Goal: Check status: Check status

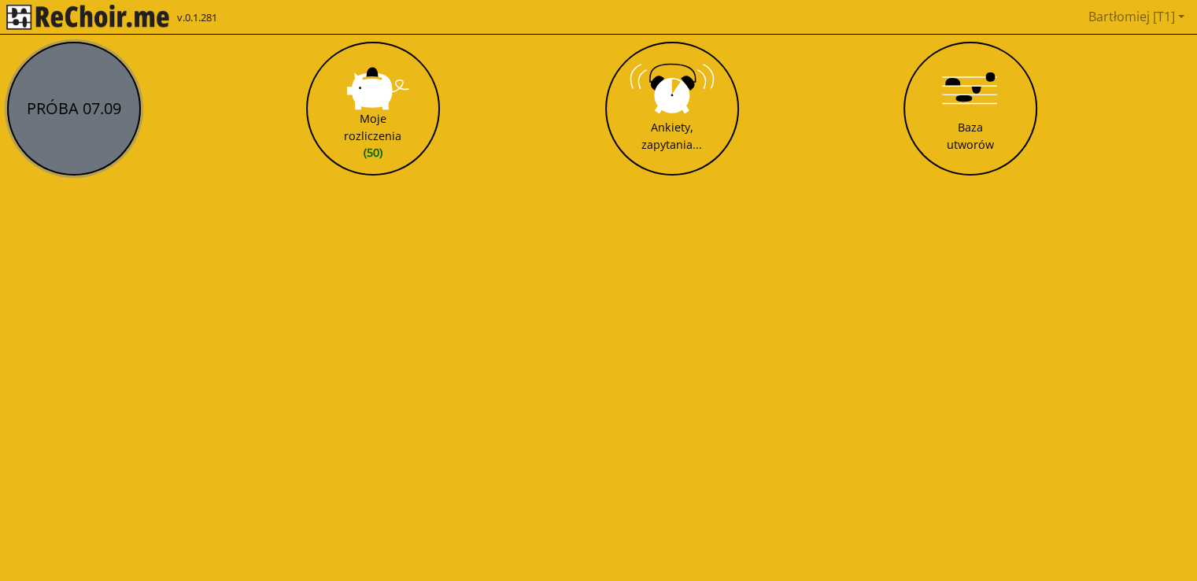
click at [68, 118] on button "PRÓBA 07.09" at bounding box center [74, 109] width 134 height 134
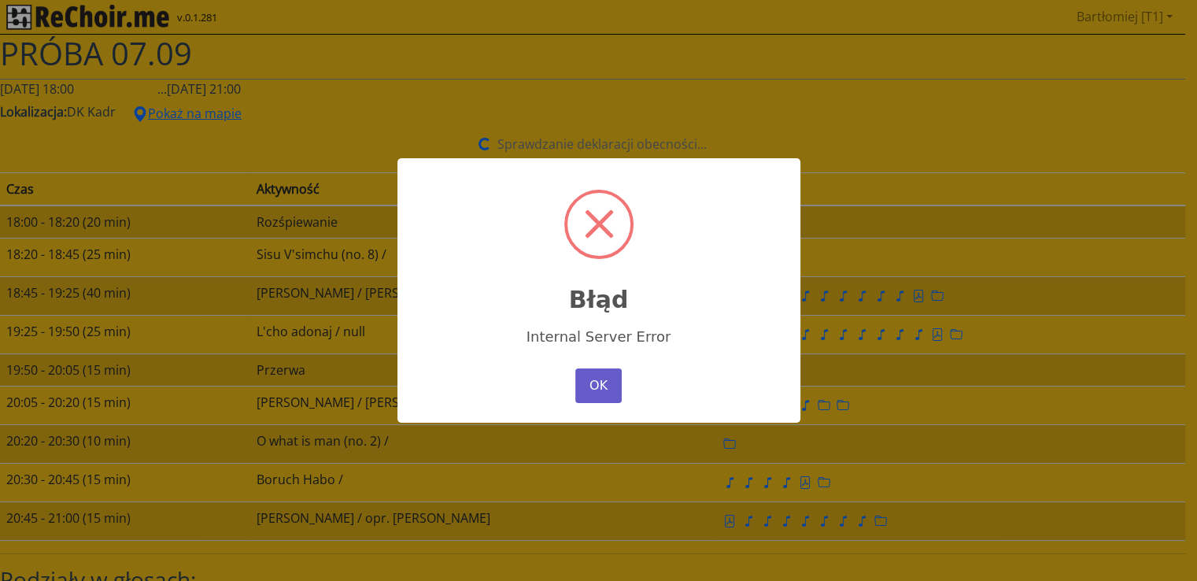
click at [589, 383] on button "OK" at bounding box center [598, 385] width 46 height 35
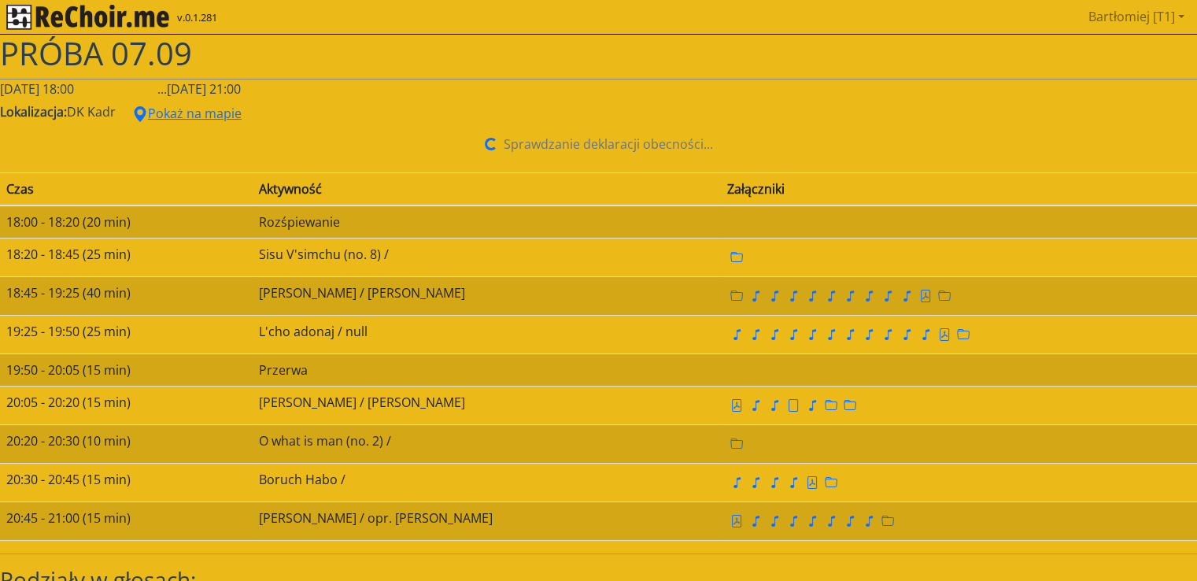
click at [61, 55] on span "PRÓBA 07.09" at bounding box center [96, 52] width 192 height 43
click at [576, 74] on div "PRÓBA 07.09" at bounding box center [598, 57] width 1197 height 45
click at [118, 48] on span "PRÓBA 07.09" at bounding box center [96, 52] width 192 height 43
click at [24, 13] on img "rekłajer mi" at bounding box center [87, 17] width 163 height 25
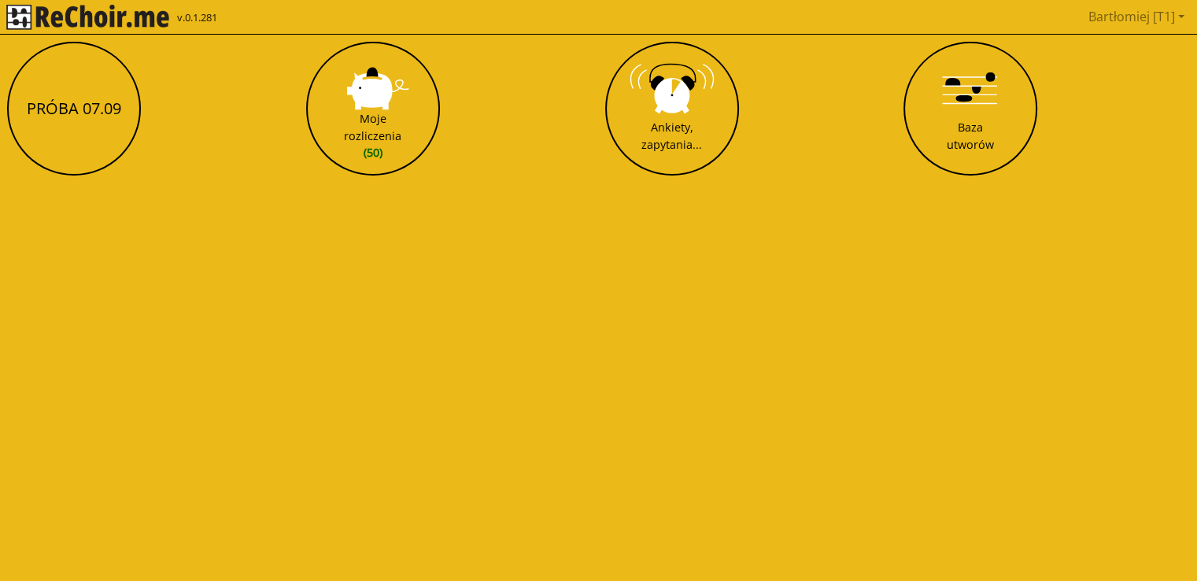
click at [90, 11] on img "rekłajer mi" at bounding box center [87, 17] width 163 height 25
click at [1140, 12] on link "Bartłomiej [T1]" at bounding box center [1136, 16] width 109 height 31
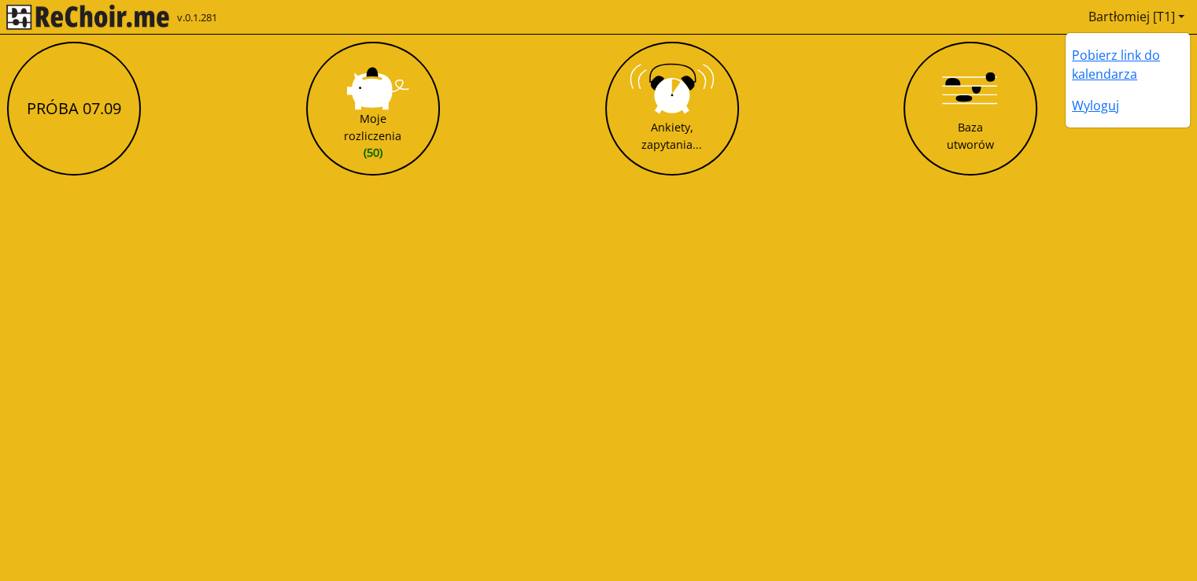
click at [1028, 189] on html "v.0.1.281 Bartłomiej [T1] Pobierz link do kalendarza Wyloguj PRÓBA 07.09 Moje r…" at bounding box center [598, 94] width 1197 height 189
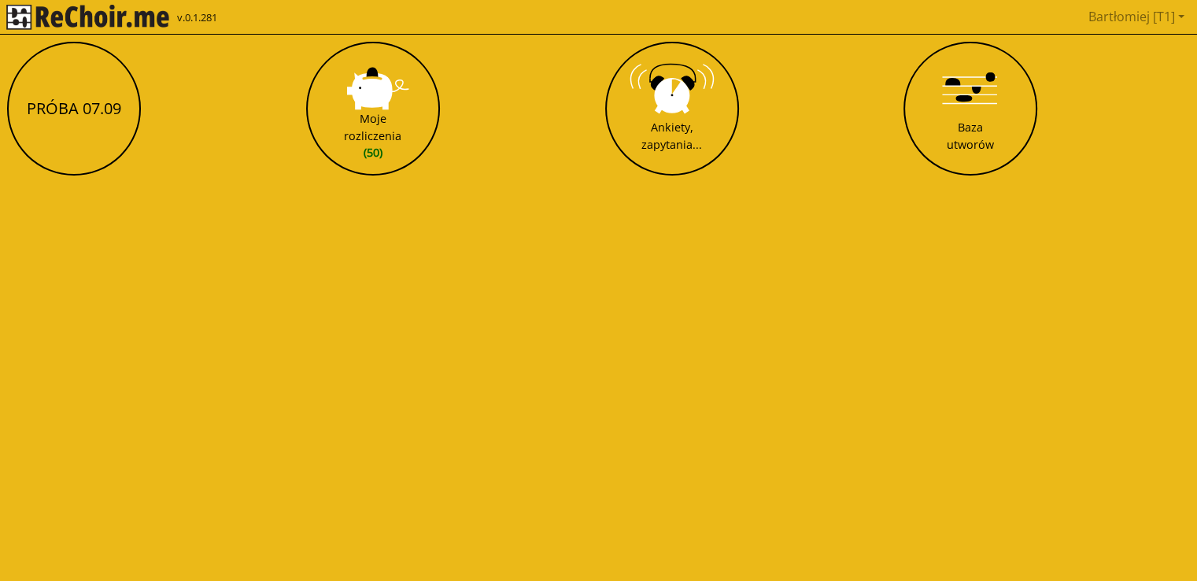
click at [101, 26] on img "rekłajer mi" at bounding box center [87, 17] width 163 height 25
click at [105, 13] on img "rekłajer mi" at bounding box center [87, 17] width 163 height 25
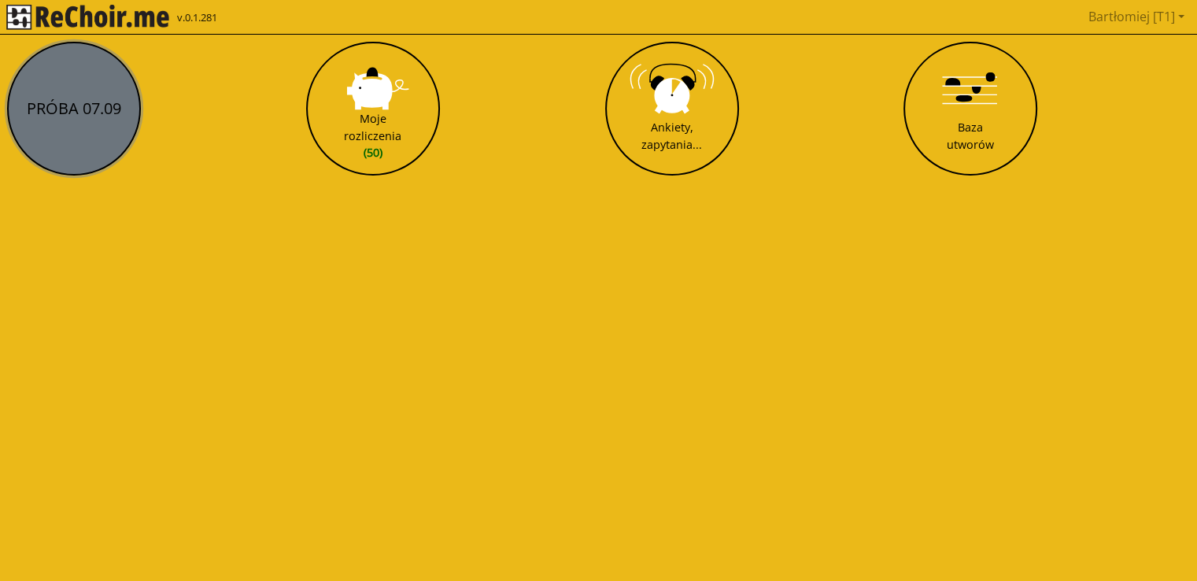
click at [98, 120] on button "PRÓBA 07.09" at bounding box center [74, 109] width 134 height 134
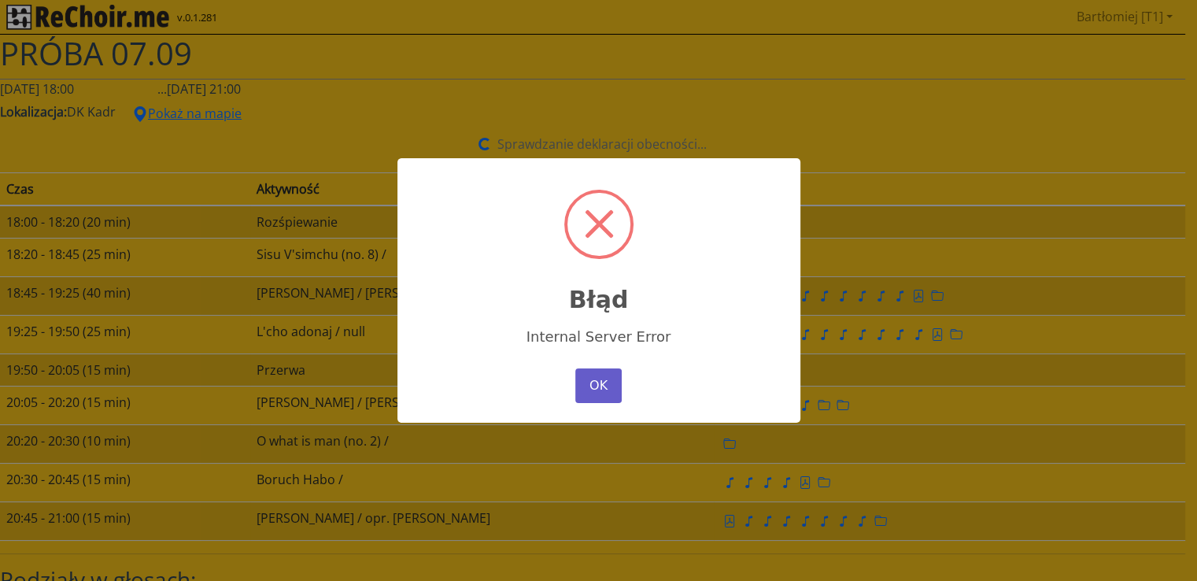
click at [602, 393] on button "OK" at bounding box center [598, 385] width 46 height 35
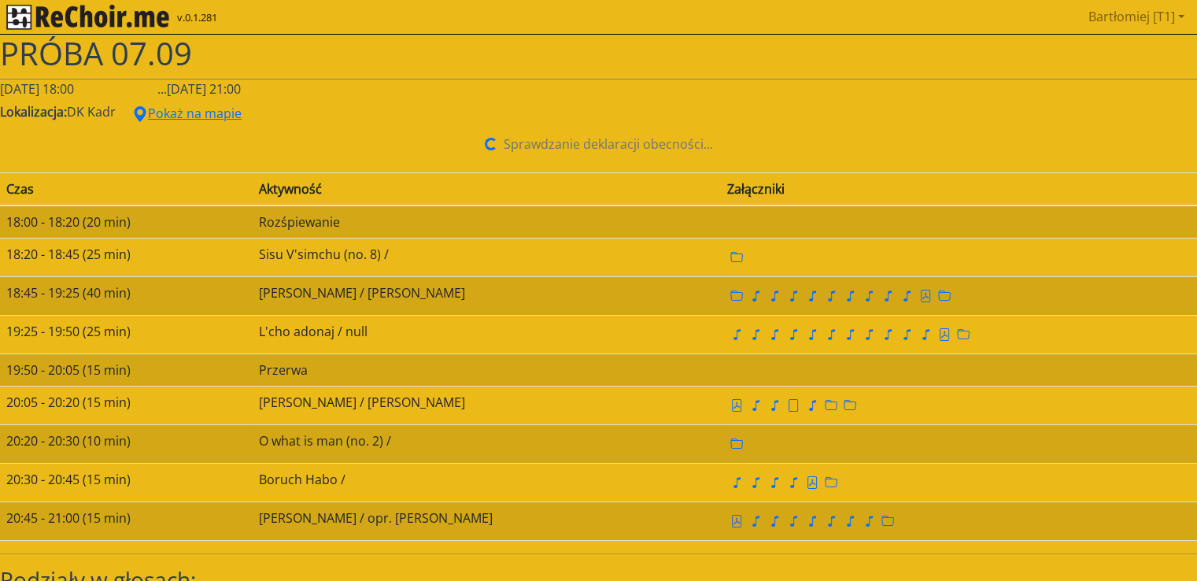
click at [600, 146] on span "Sprawdzanie deklaracji obecności..." at bounding box center [608, 143] width 209 height 17
drag, startPoint x: 611, startPoint y: 142, endPoint x: 690, endPoint y: 144, distance: 79.5
click at [617, 142] on span "Sprawdzanie deklaracji obecności..." at bounding box center [608, 143] width 209 height 17
drag, startPoint x: 765, startPoint y: 130, endPoint x: 774, endPoint y: 130, distance: 9.4
click at [773, 130] on div "Sprawdzanie deklaracji obecności..." at bounding box center [598, 143] width 1197 height 31
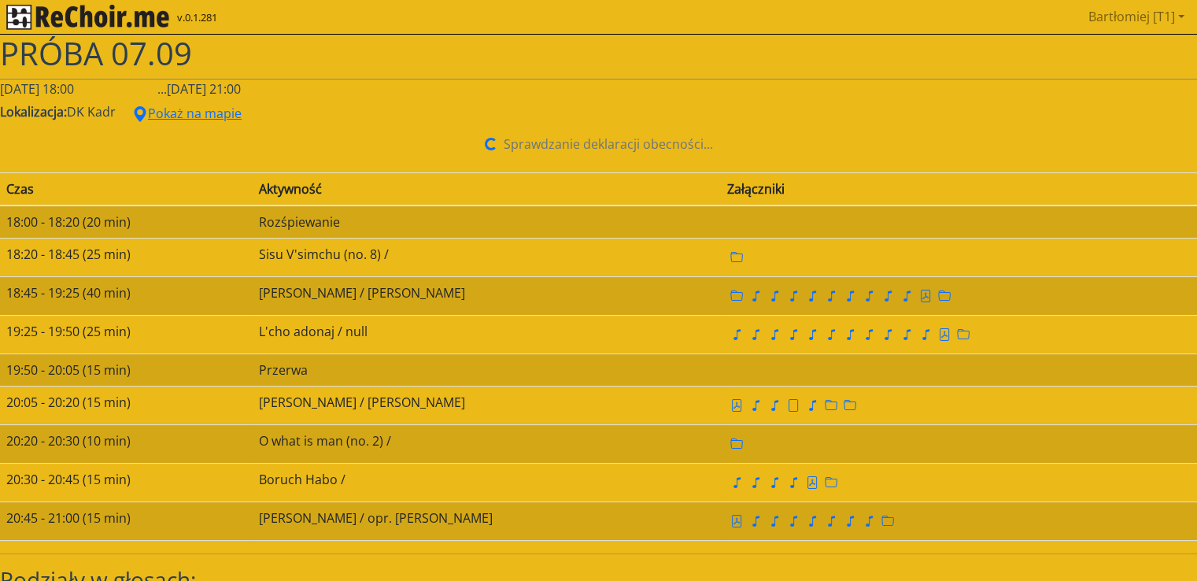
click at [774, 130] on div "Sprawdzanie deklaracji obecności..." at bounding box center [598, 143] width 1197 height 31
click at [60, 15] on img "rekłajer mi" at bounding box center [87, 17] width 163 height 25
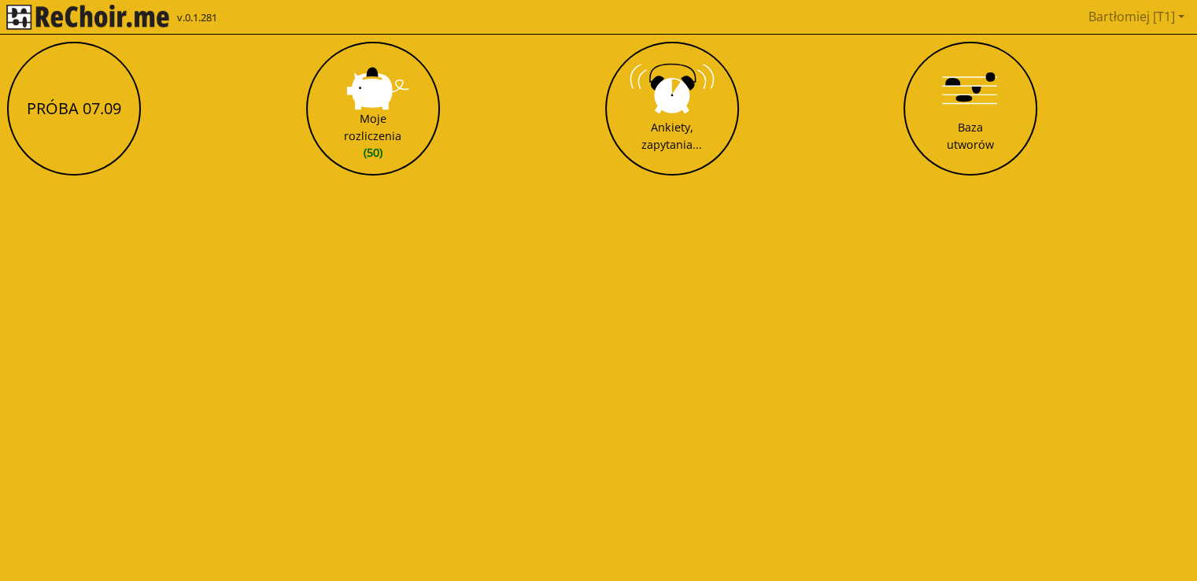
click at [135, 15] on img "rekłajer mi" at bounding box center [87, 17] width 163 height 25
click at [24, 19] on img "rekłajer mi" at bounding box center [87, 17] width 163 height 25
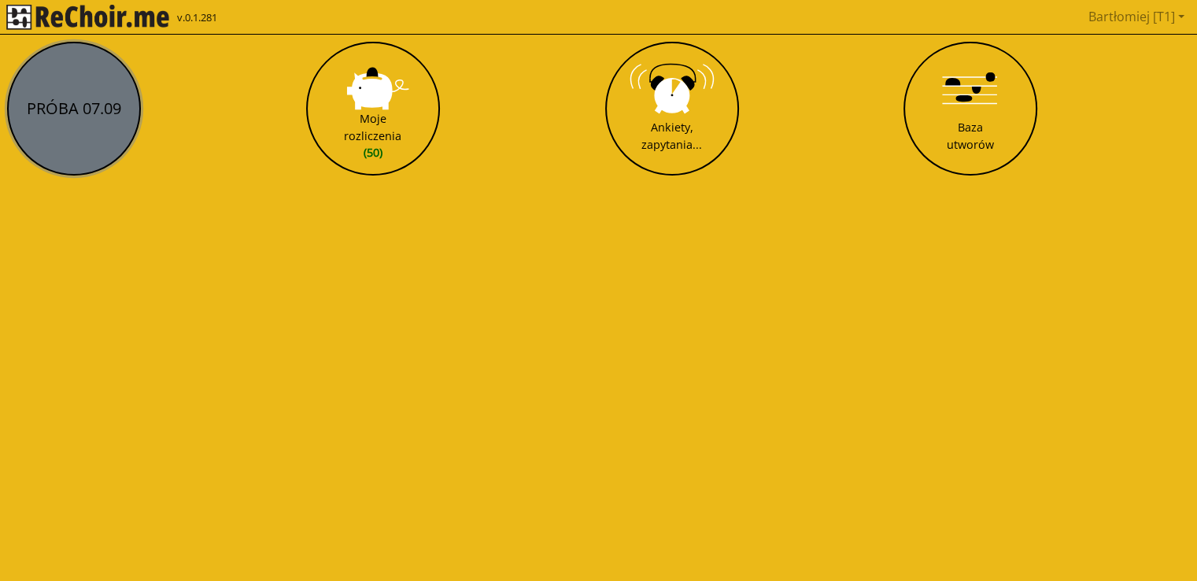
click at [120, 113] on button "PRÓBA 07.09" at bounding box center [74, 109] width 134 height 134
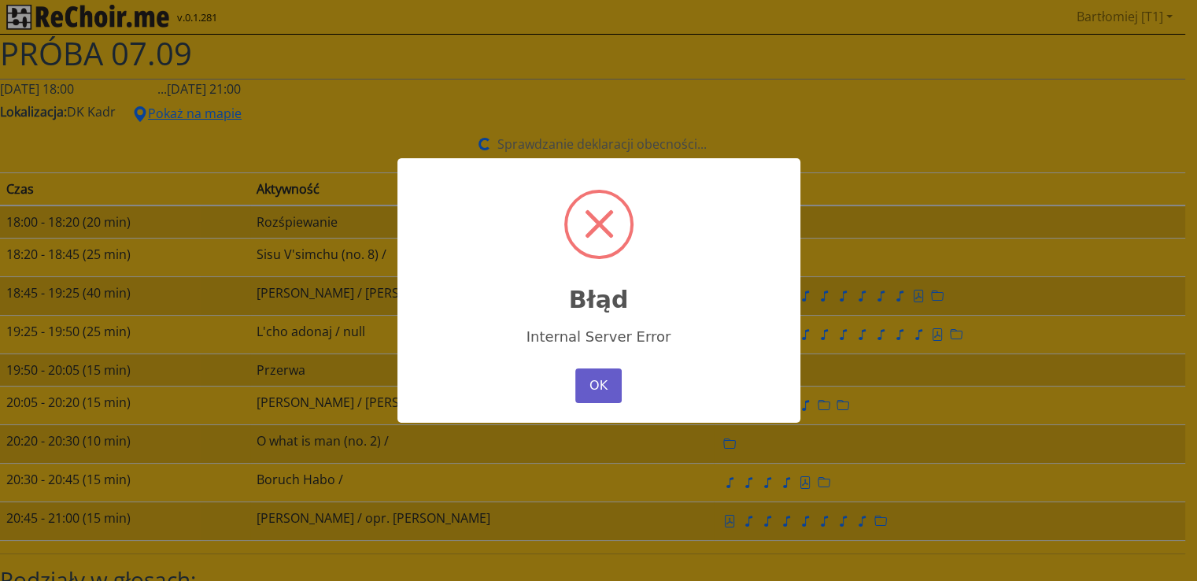
click at [606, 382] on button "OK" at bounding box center [598, 385] width 46 height 35
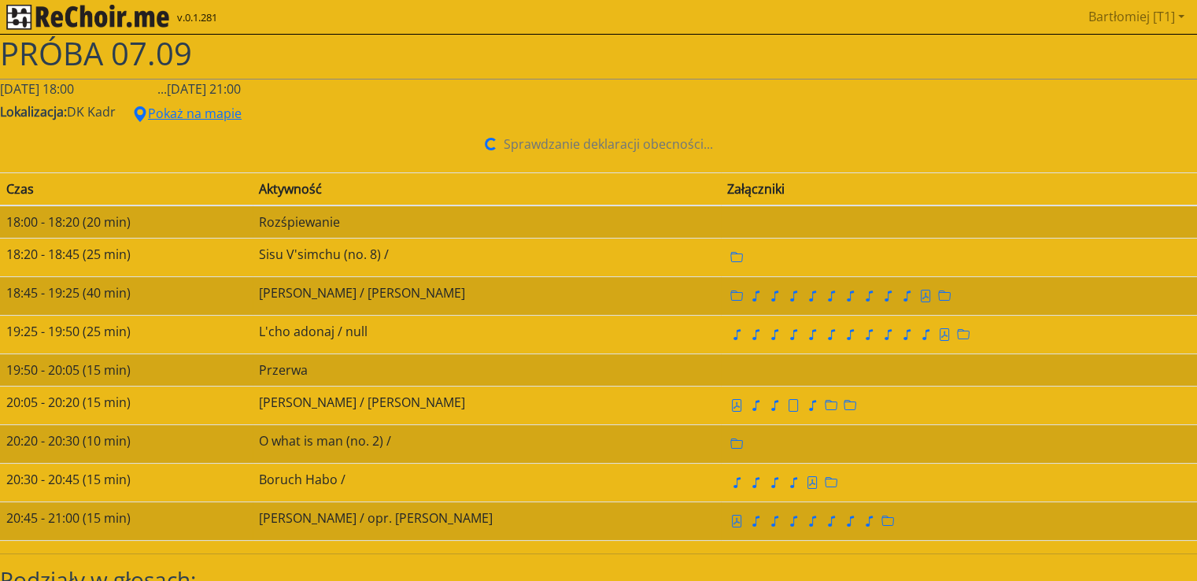
click at [585, 149] on span "Sprawdzanie deklaracji obecności..." at bounding box center [608, 143] width 209 height 17
click at [497, 139] on div "Sprawdzanie deklaracji obecności..." at bounding box center [598, 143] width 1197 height 31
click at [494, 142] on span at bounding box center [490, 143] width 17 height 17
